Goal: Task Accomplishment & Management: Manage account settings

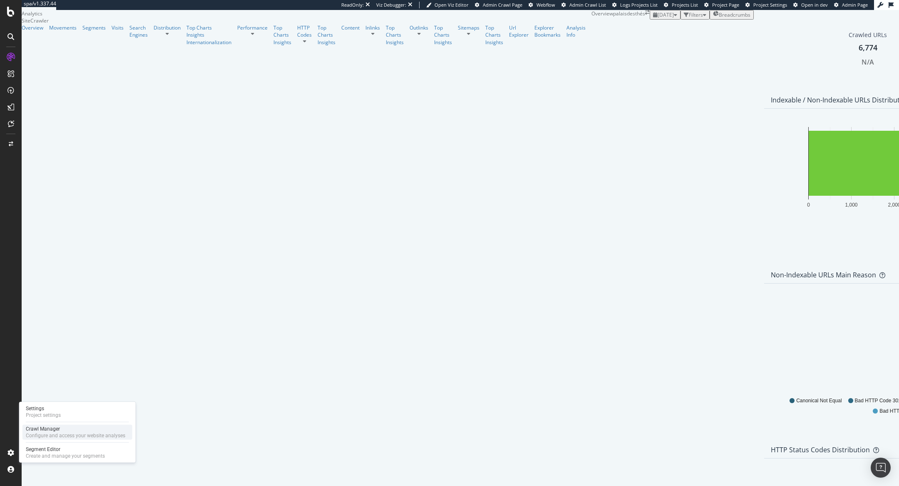
click at [37, 437] on div "Configure and access your website analyses" at bounding box center [75, 435] width 99 height 7
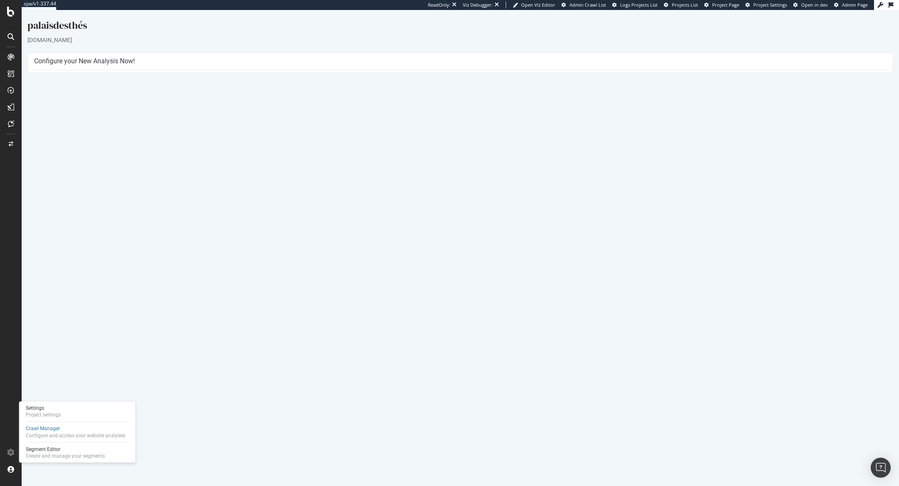
click at [486, 203] on link "Settings" at bounding box center [487, 205] width 19 height 7
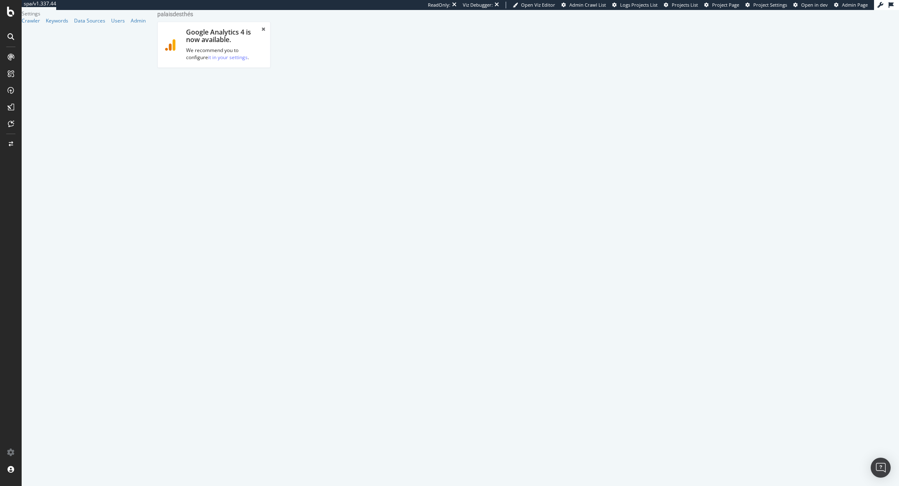
click at [223, 78] on link "Advanced Settings" at bounding box center [223, 86] width 64 height 23
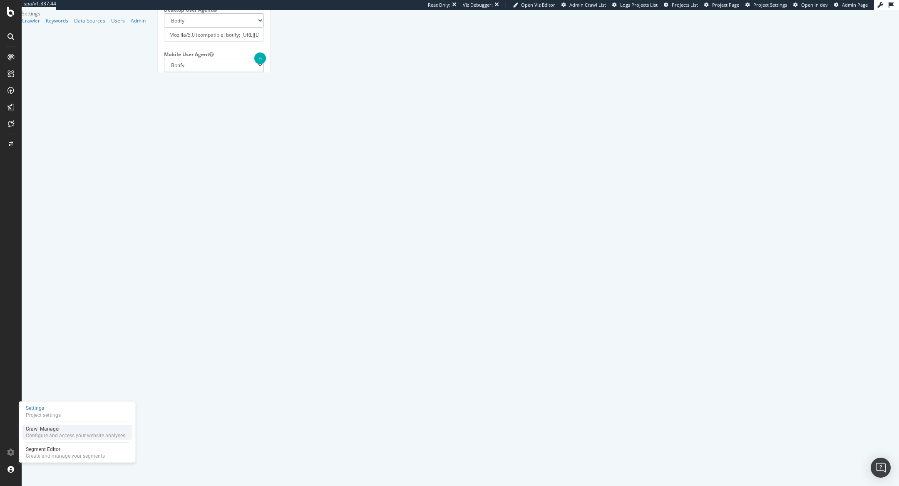
click at [31, 435] on div "Configure and access your website analyses" at bounding box center [75, 435] width 99 height 7
